Goal: Task Accomplishment & Management: Use online tool/utility

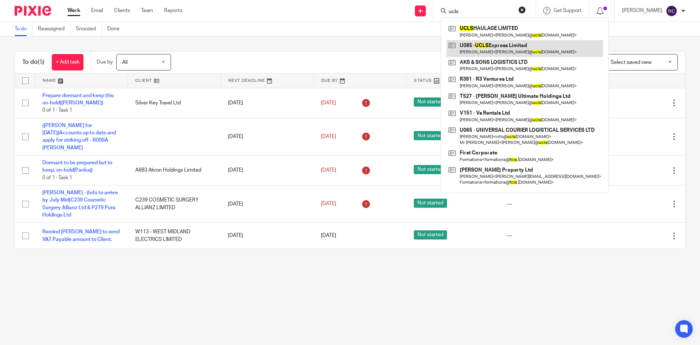
type input "ucls"
click at [501, 48] on link at bounding box center [525, 48] width 156 height 17
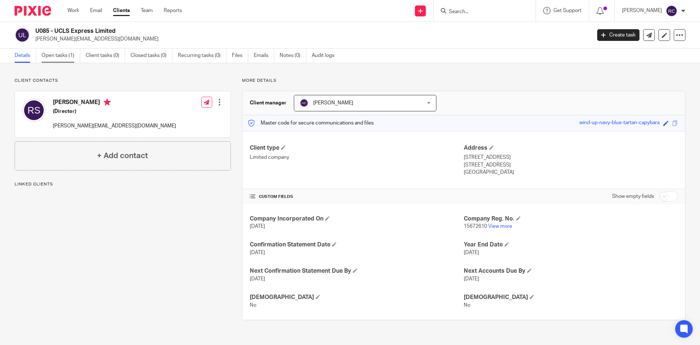
click at [63, 54] on link "Open tasks (1)" at bounding box center [61, 55] width 39 height 14
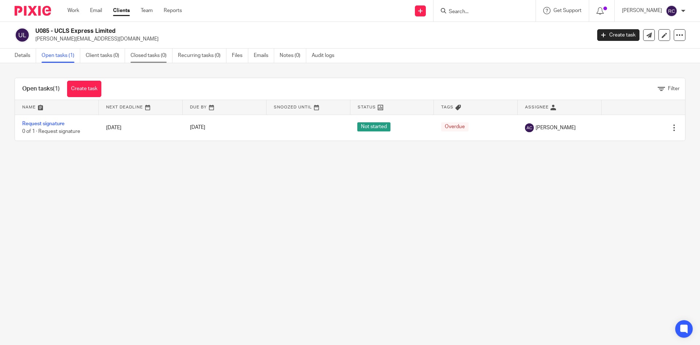
click at [150, 57] on link "Closed tasks (0)" at bounding box center [152, 55] width 42 height 14
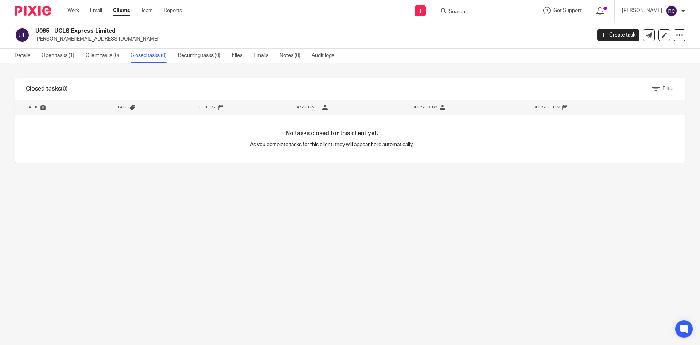
click at [463, 12] on input "Search" at bounding box center [481, 12] width 66 height 7
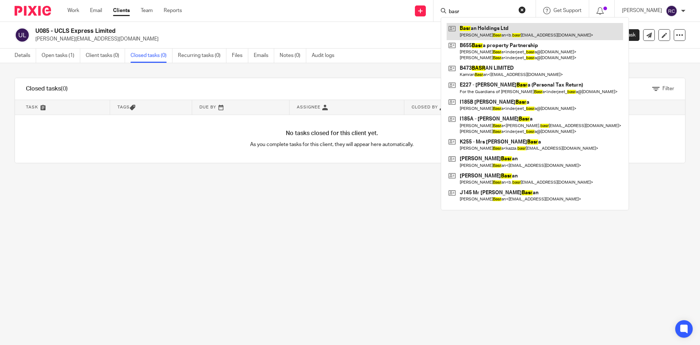
type input "basr"
click at [482, 28] on link at bounding box center [535, 31] width 176 height 17
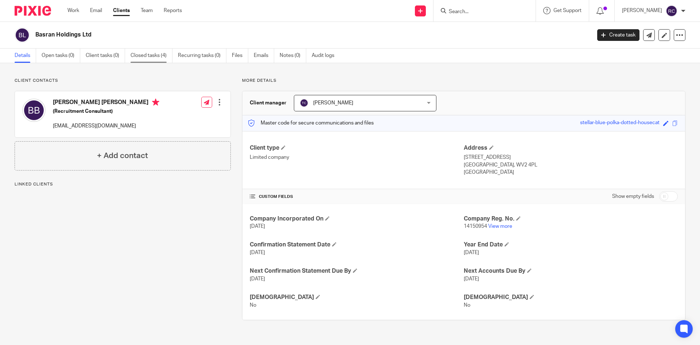
click at [143, 54] on link "Closed tasks (4)" at bounding box center [152, 55] width 42 height 14
click at [149, 54] on link "Closed tasks (4)" at bounding box center [152, 55] width 42 height 14
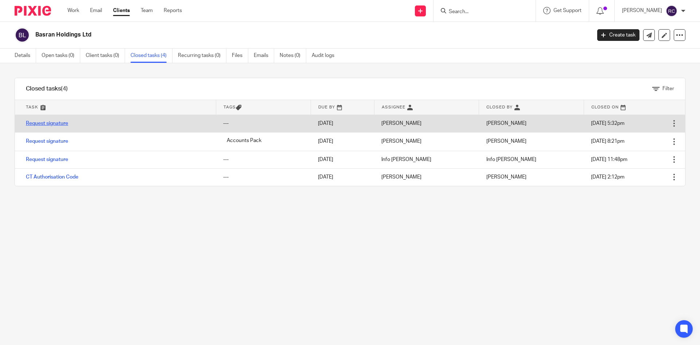
click at [65, 123] on link "Request signature" at bounding box center [47, 123] width 42 height 5
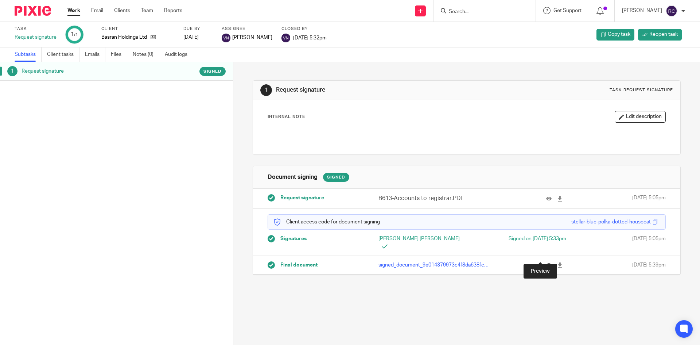
click at [546, 262] on icon at bounding box center [548, 264] width 5 height 5
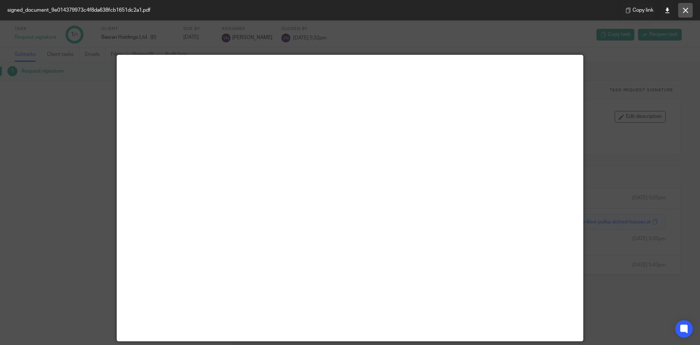
click at [686, 11] on icon at bounding box center [685, 10] width 5 height 5
